Goal: Information Seeking & Learning: Check status

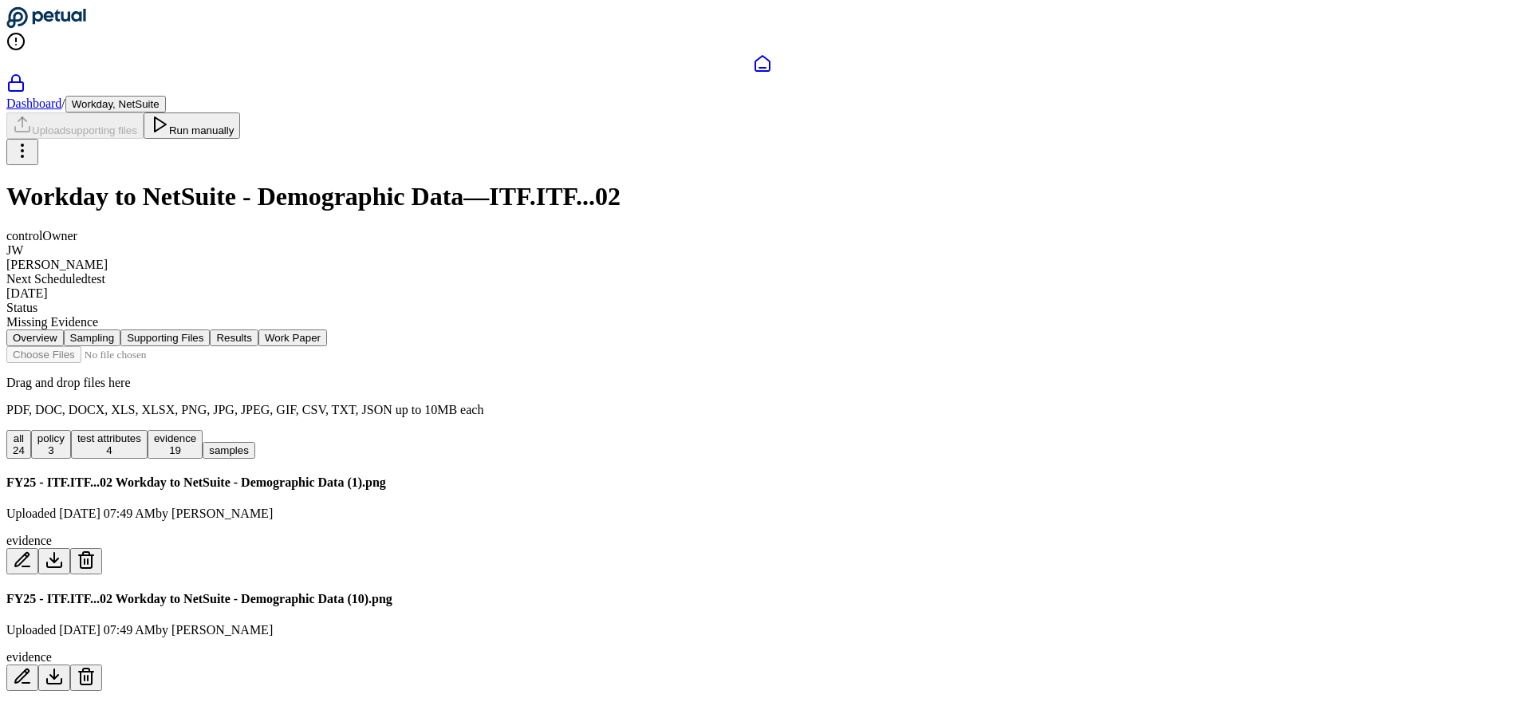
click at [258, 329] on button "Results" at bounding box center [234, 337] width 48 height 17
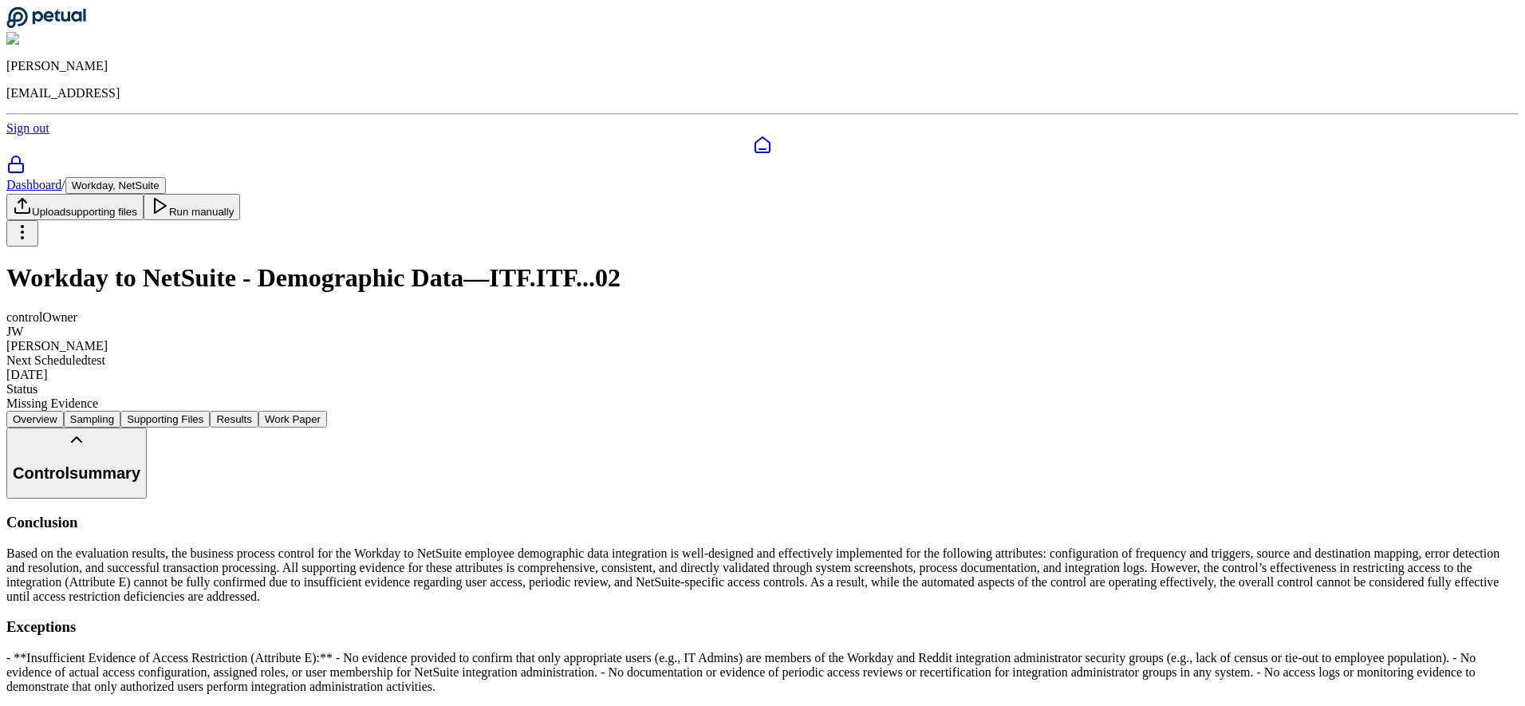
click at [327, 411] on button "Work Paper" at bounding box center [292, 419] width 69 height 17
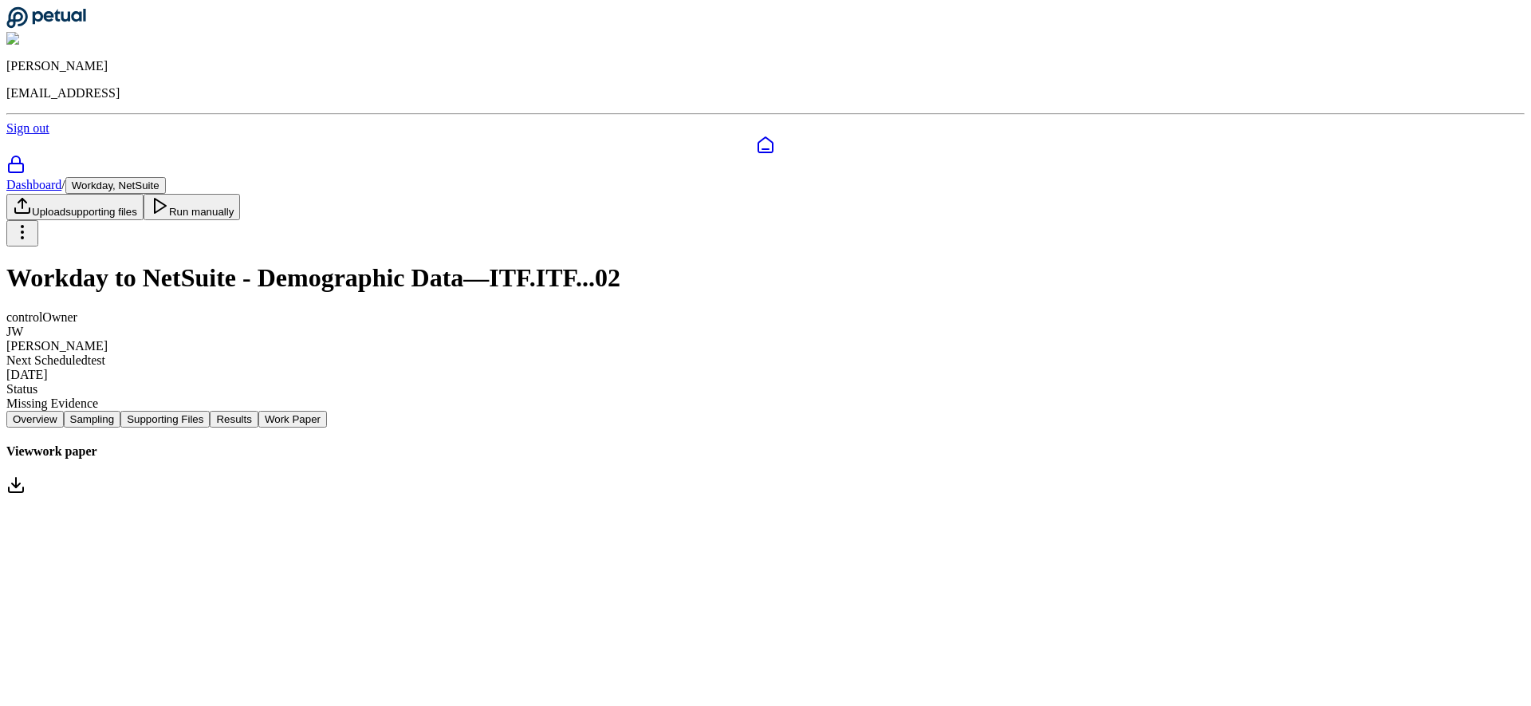
click at [589, 444] on link "View work paper" at bounding box center [765, 470] width 1519 height 53
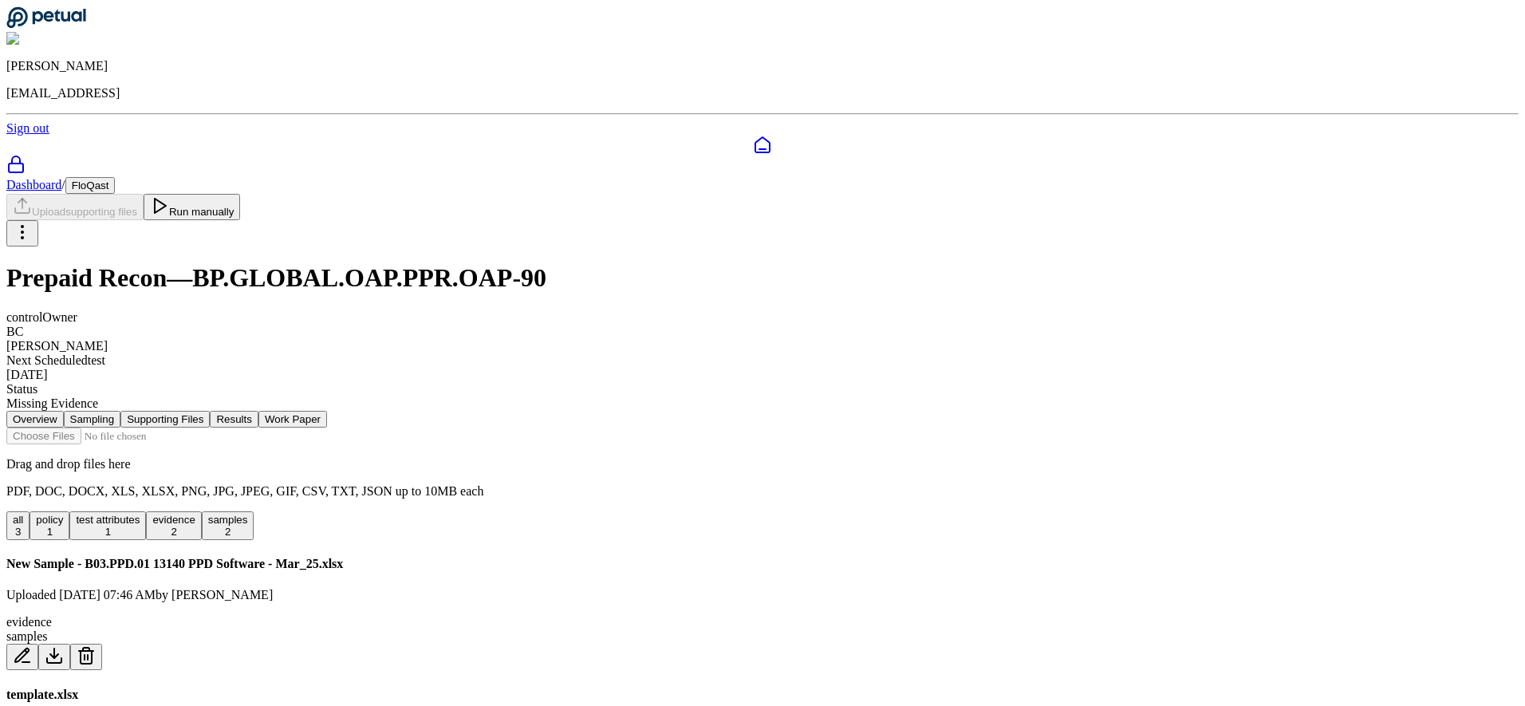
click at [638, 396] on div "Missing Evidence" at bounding box center [762, 403] width 1512 height 14
click at [651, 263] on h1 "Prepaid Recon — BP.GLOBAL.OAP.PPR.OAP-90" at bounding box center [762, 278] width 1512 height 30
click at [1419, 418] on div "Overview Sampling Supporting Files Results Work Paper Drag and drop files here …" at bounding box center [762, 671] width 1512 height 521
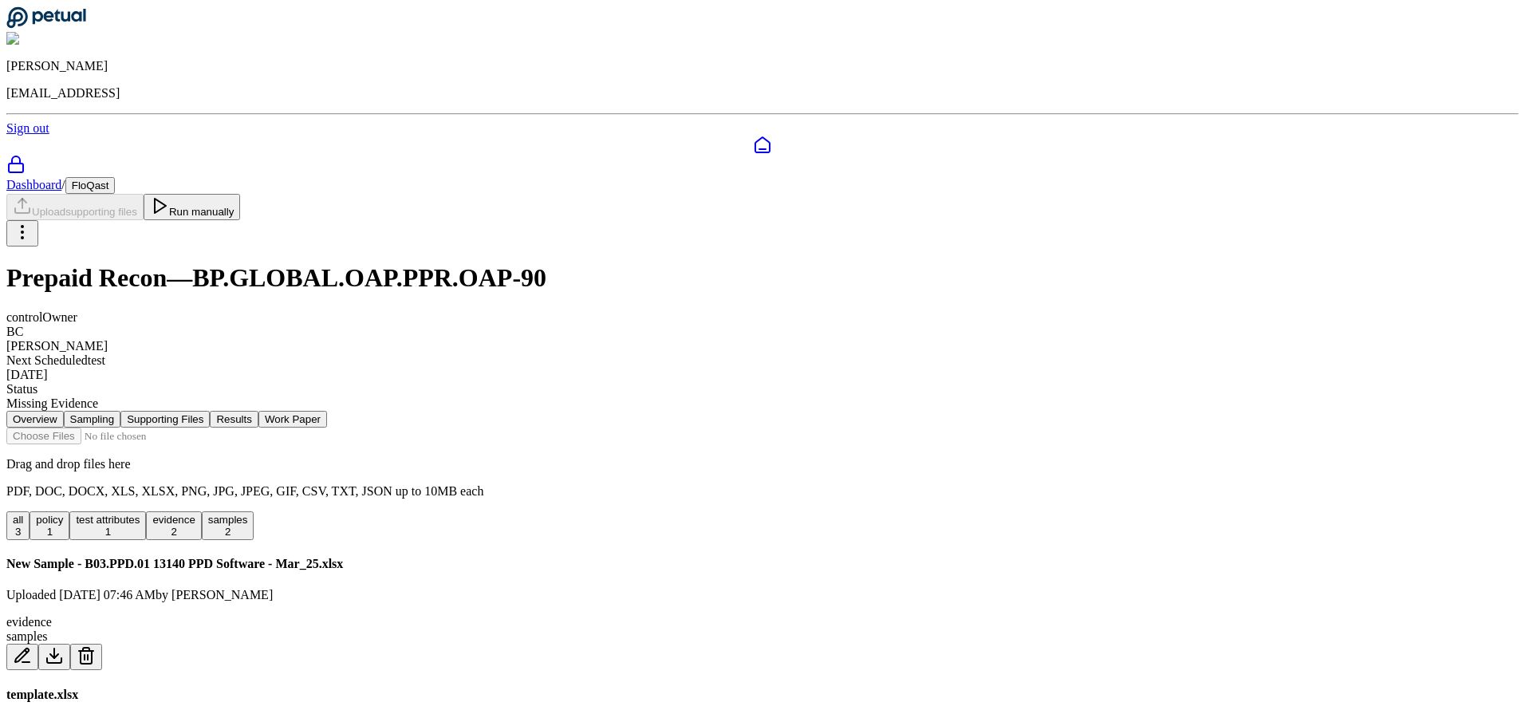
click at [700, 411] on nav "Overview Sampling Supporting Files Results Work Paper" at bounding box center [762, 419] width 1512 height 17
click at [258, 411] on button "Results" at bounding box center [234, 419] width 48 height 17
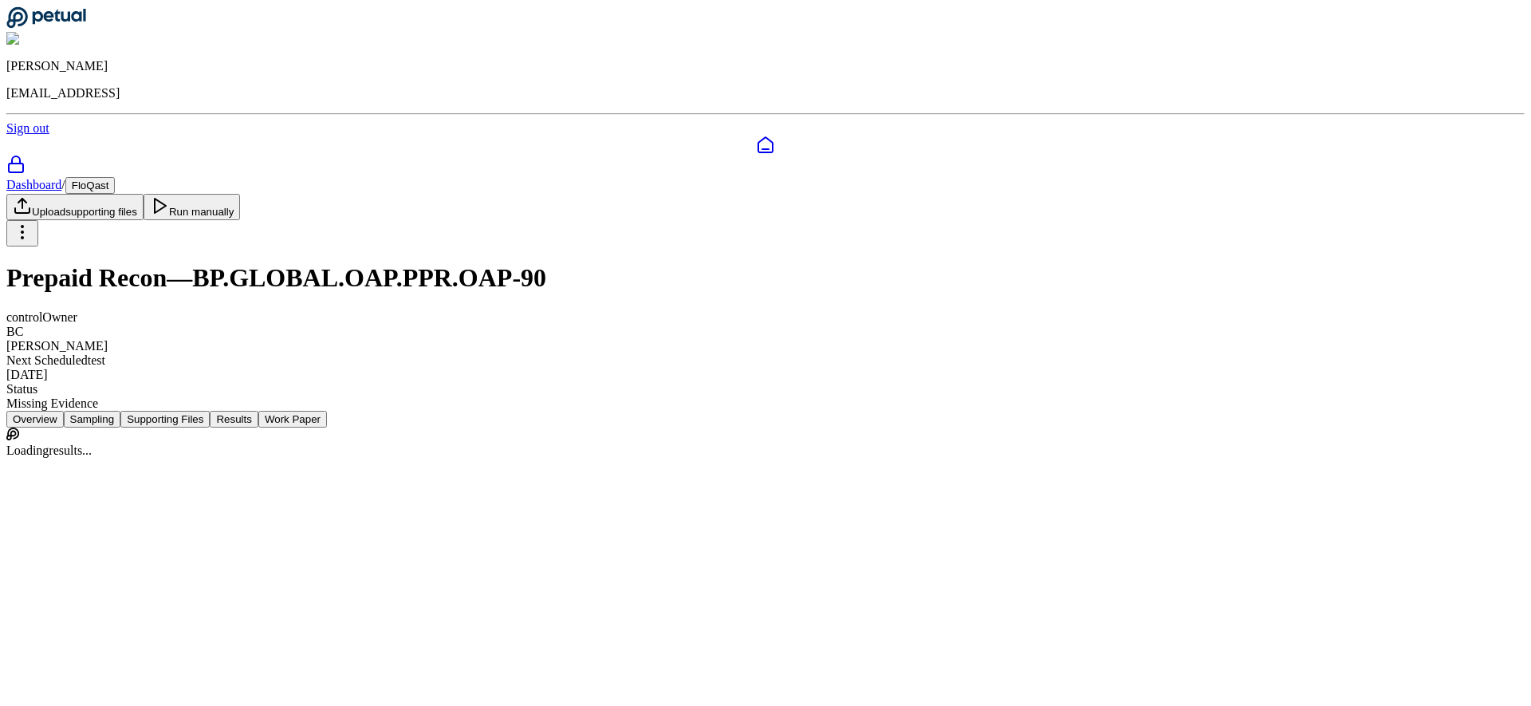
click at [327, 411] on button "Work Paper" at bounding box center [292, 419] width 69 height 17
click at [613, 444] on link "View work paper" at bounding box center [765, 470] width 1519 height 53
click at [542, 498] on main "Dashboard / FloQast Upload supporting files Run manually Prepaid Recon — BP.GLO…" at bounding box center [765, 337] width 1519 height 321
click at [258, 411] on button "Results" at bounding box center [234, 419] width 48 height 17
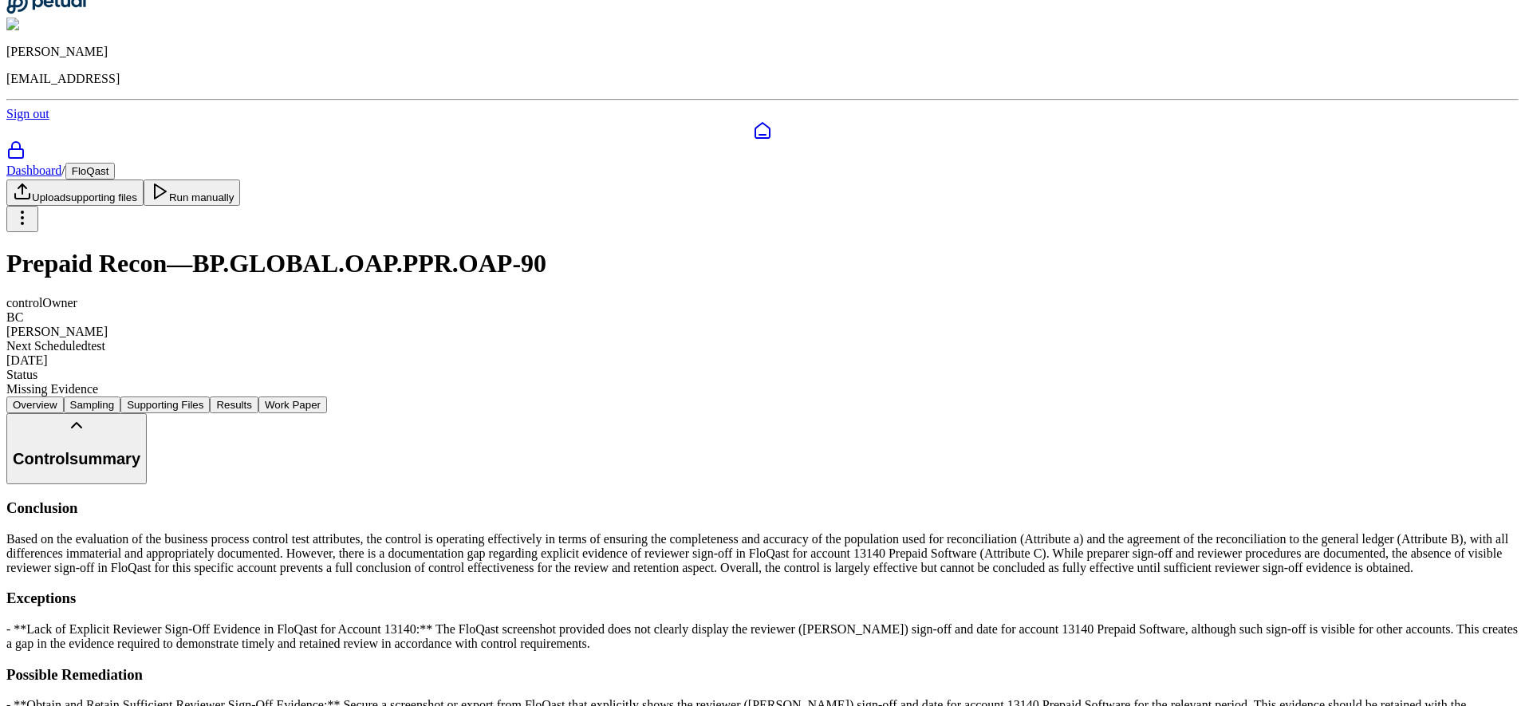
scroll to position [353, 0]
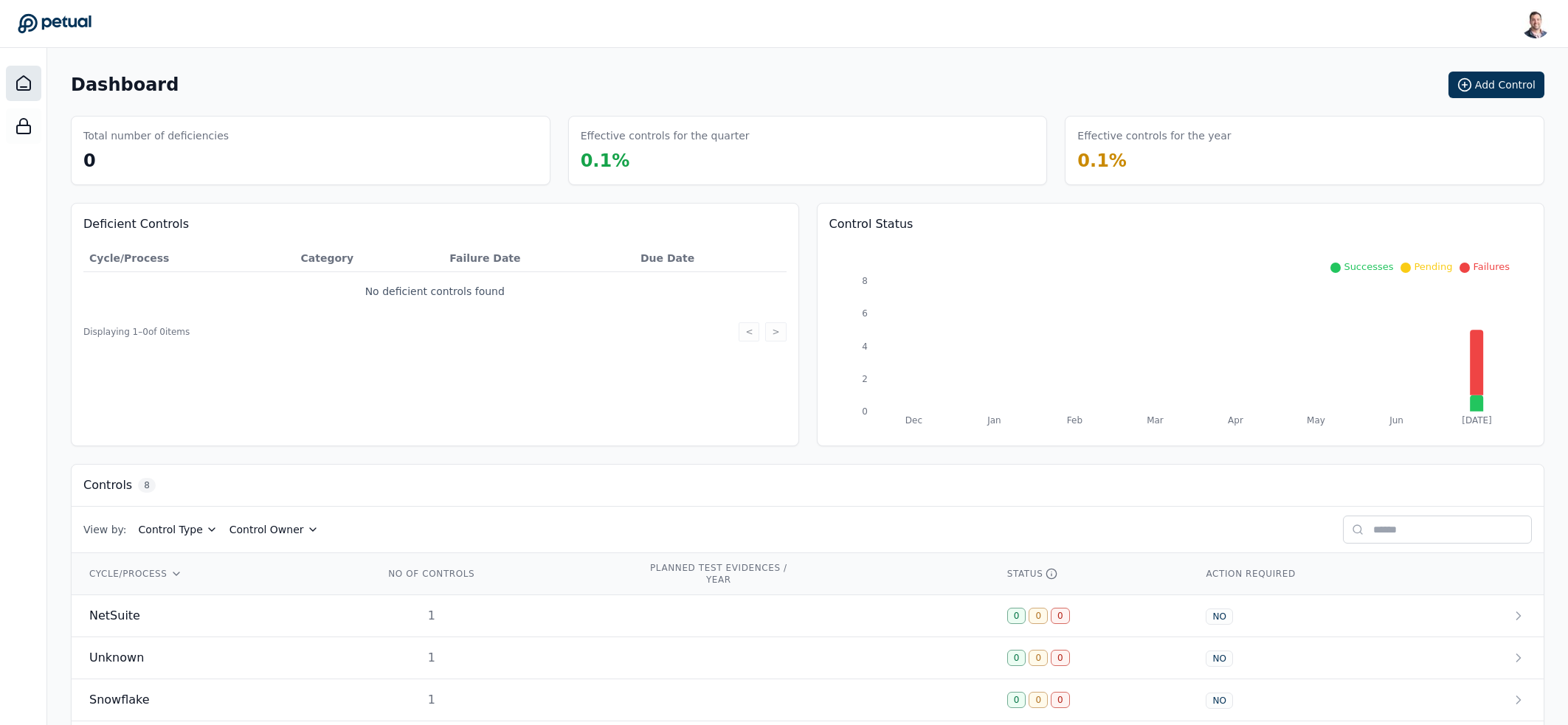
scroll to position [235, 0]
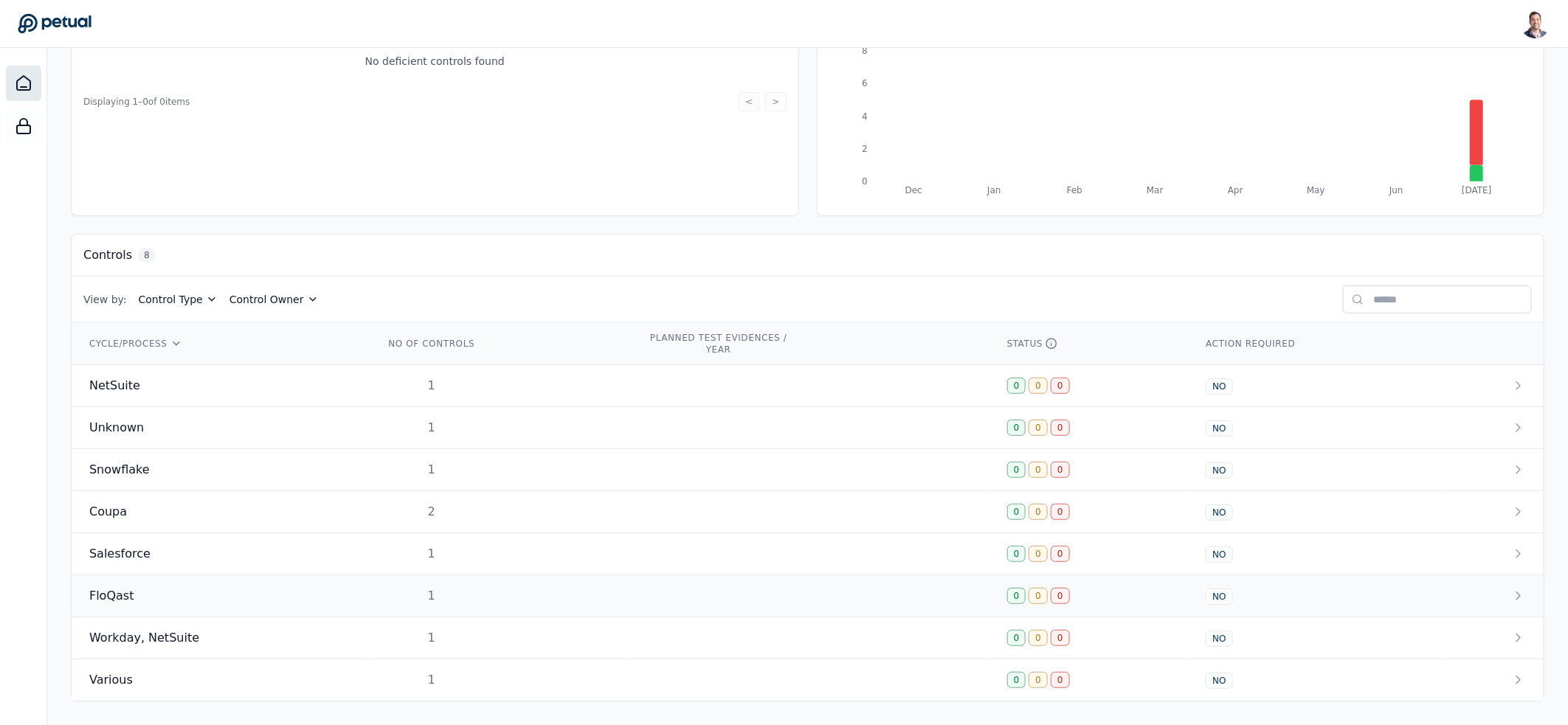
click at [331, 607] on td "FloQast" at bounding box center [218, 596] width 295 height 42
